Goal: Task Accomplishment & Management: Manage account settings

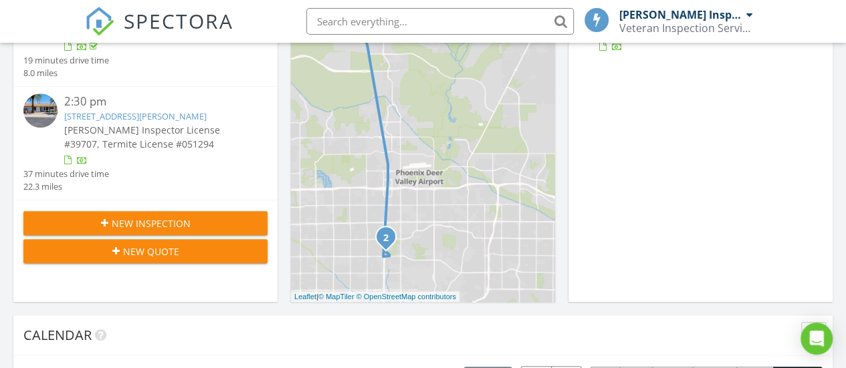
scroll to position [267, 0]
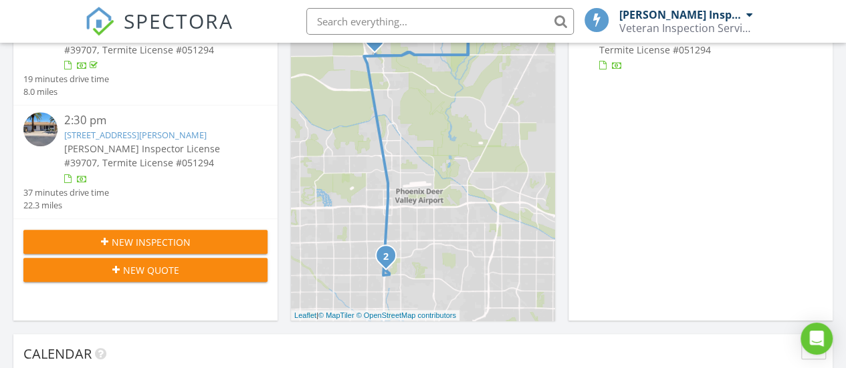
click at [99, 133] on link "2626 W. Hearn Rd, Phoenix, AZ 85023" at bounding box center [135, 135] width 142 height 12
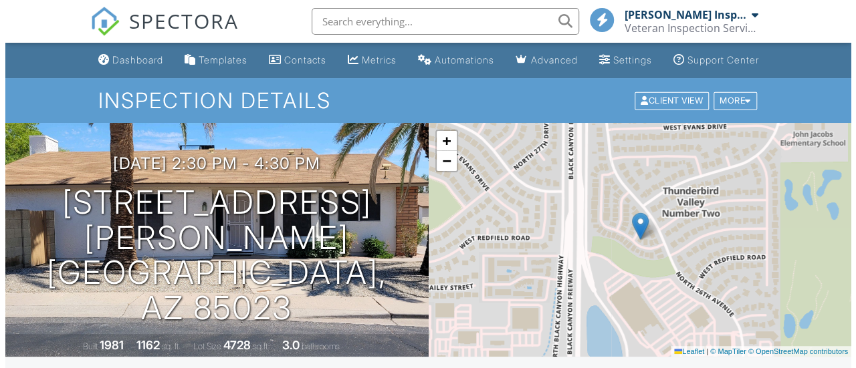
scroll to position [201, 0]
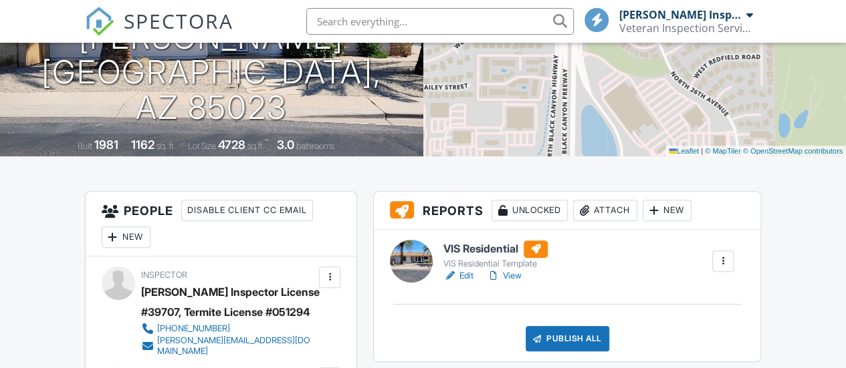
click at [609, 221] on div "Attach" at bounding box center [605, 210] width 64 height 21
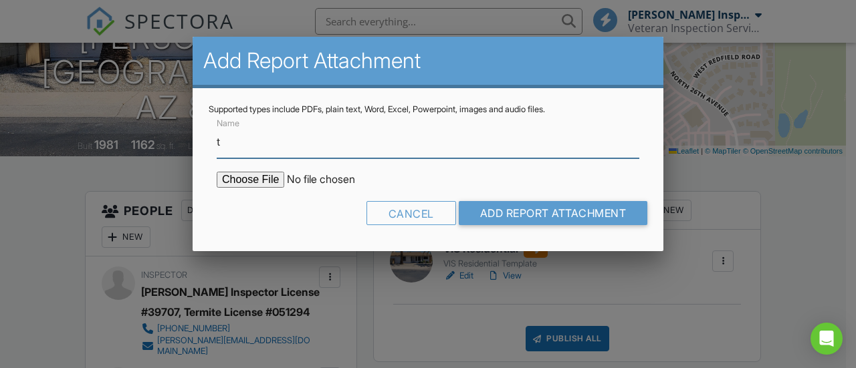
type input "Termite Report"
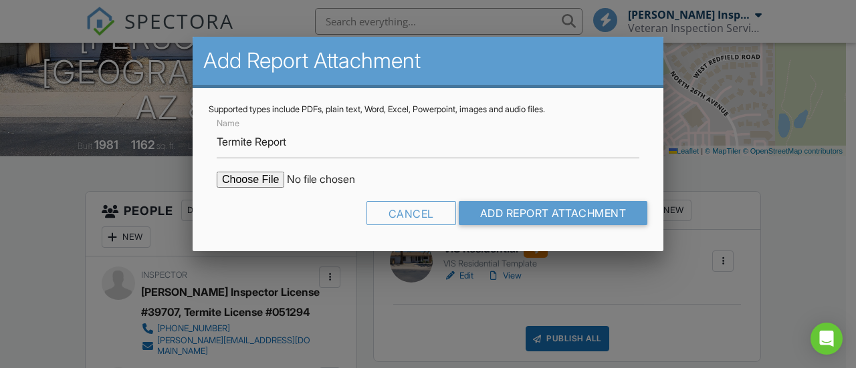
click at [261, 179] on input "file" at bounding box center [330, 180] width 227 height 16
type input "C:\fakepath\[STREET_ADDRESS][PERSON_NAME] - WDIIR.pdf"
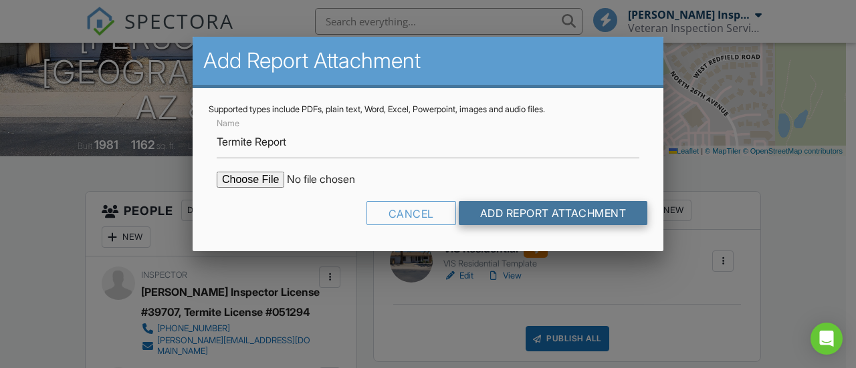
click at [494, 215] on input "Add Report Attachment" at bounding box center [553, 213] width 189 height 24
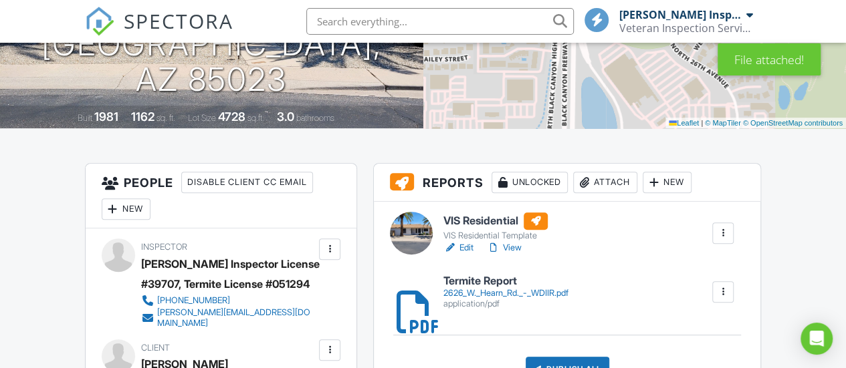
scroll to position [401, 0]
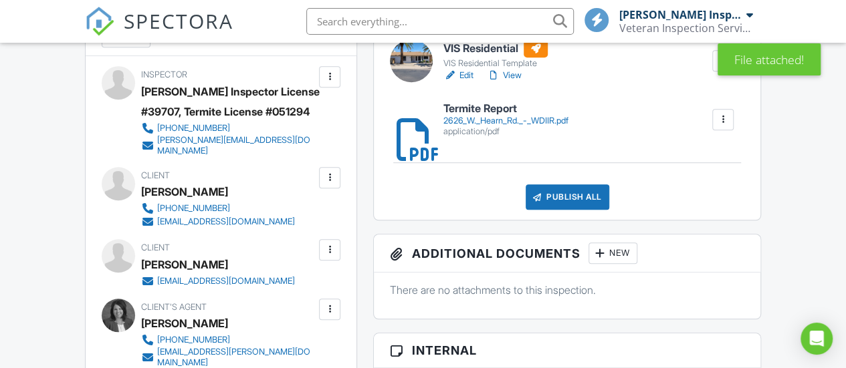
click at [481, 137] on div "application/pdf" at bounding box center [505, 131] width 125 height 11
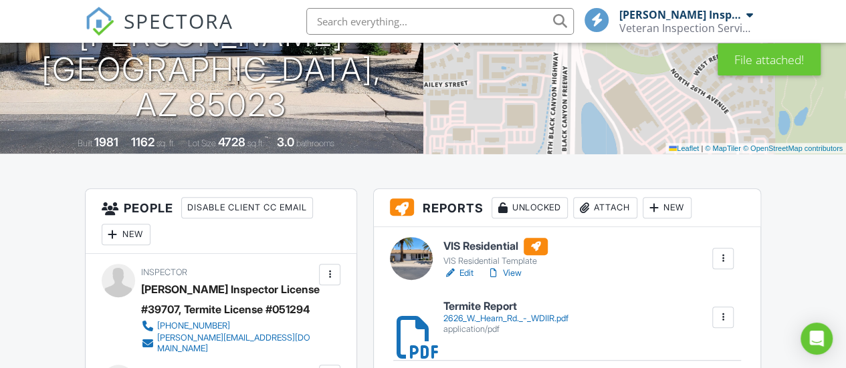
scroll to position [334, 0]
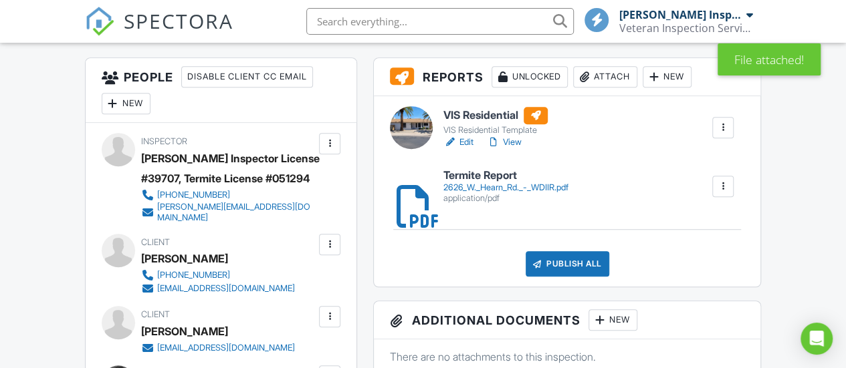
click at [481, 124] on h6 "VIS Residential" at bounding box center [495, 115] width 104 height 17
